Goal: Task Accomplishment & Management: Use online tool/utility

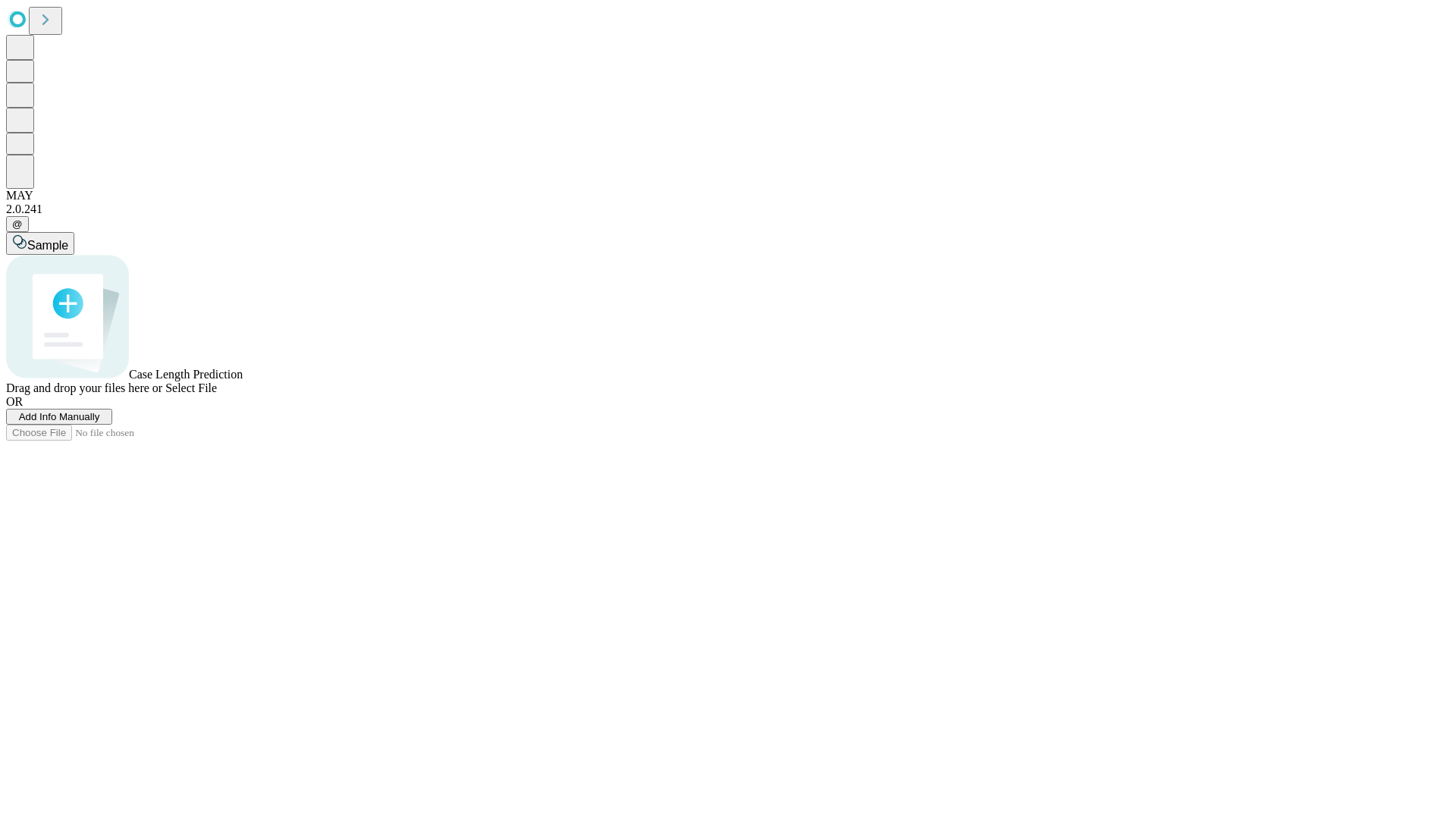
click at [100, 423] on span "Add Info Manually" at bounding box center [60, 417] width 81 height 11
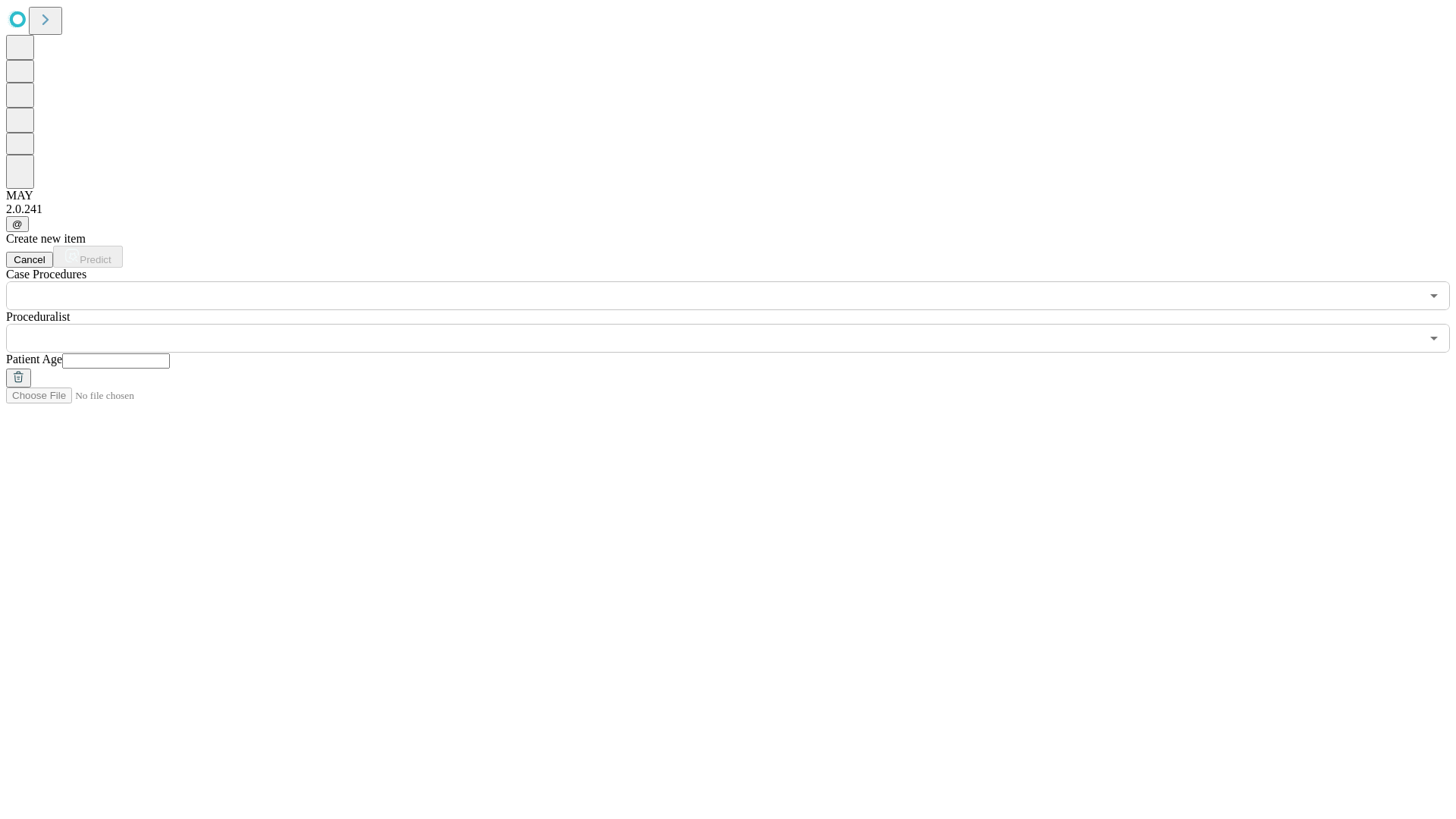
click at [170, 353] on input "text" at bounding box center [116, 361] width 108 height 15
type input "**"
click at [739, 324] on input "text" at bounding box center [713, 338] width 1415 height 29
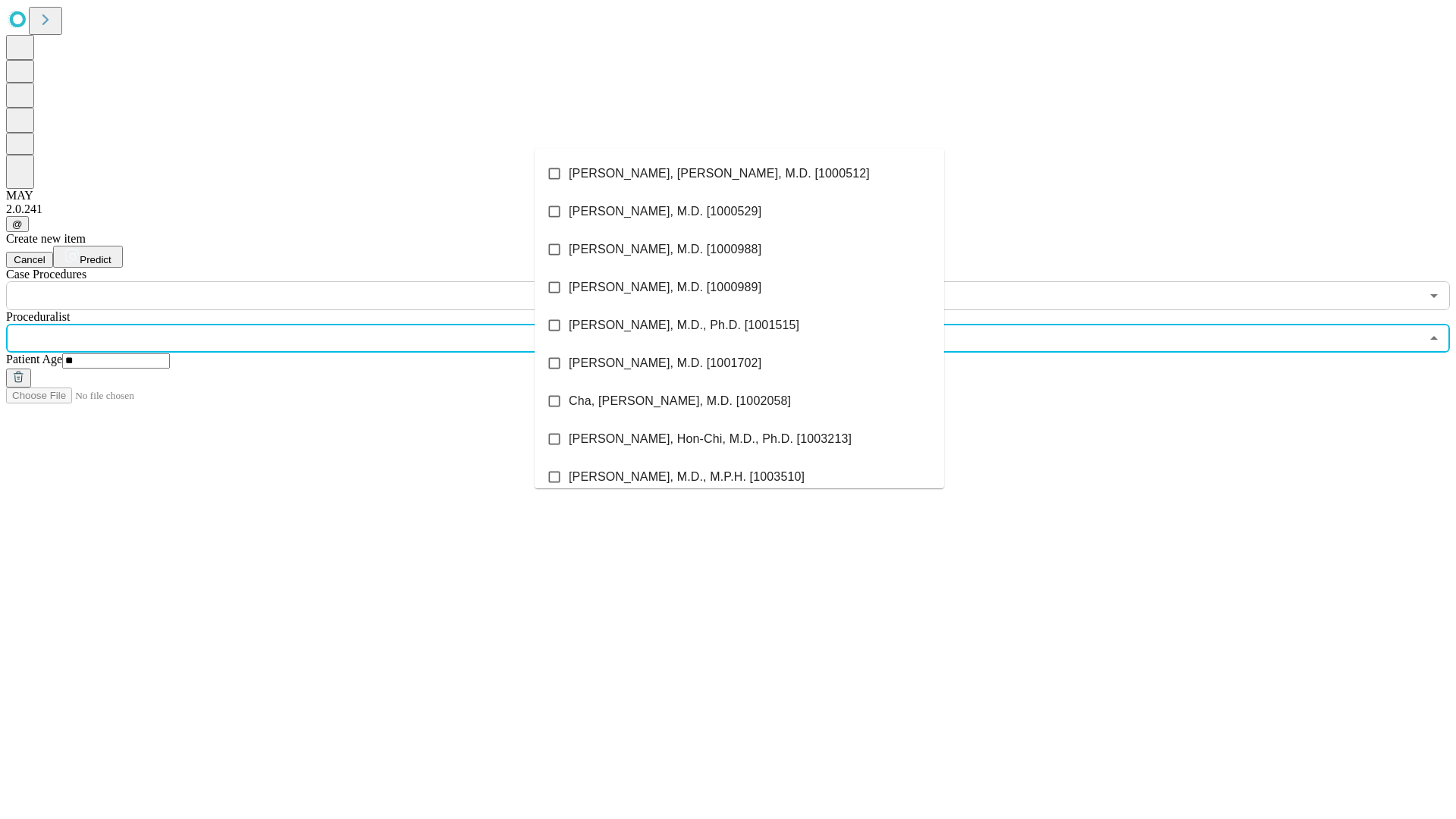
click at [740, 174] on li "[PERSON_NAME], [PERSON_NAME], M.D. [1000512]" at bounding box center [740, 174] width 410 height 38
click at [319, 281] on input "text" at bounding box center [713, 296] width 1415 height 29
